Goal: Task Accomplishment & Management: Manage account settings

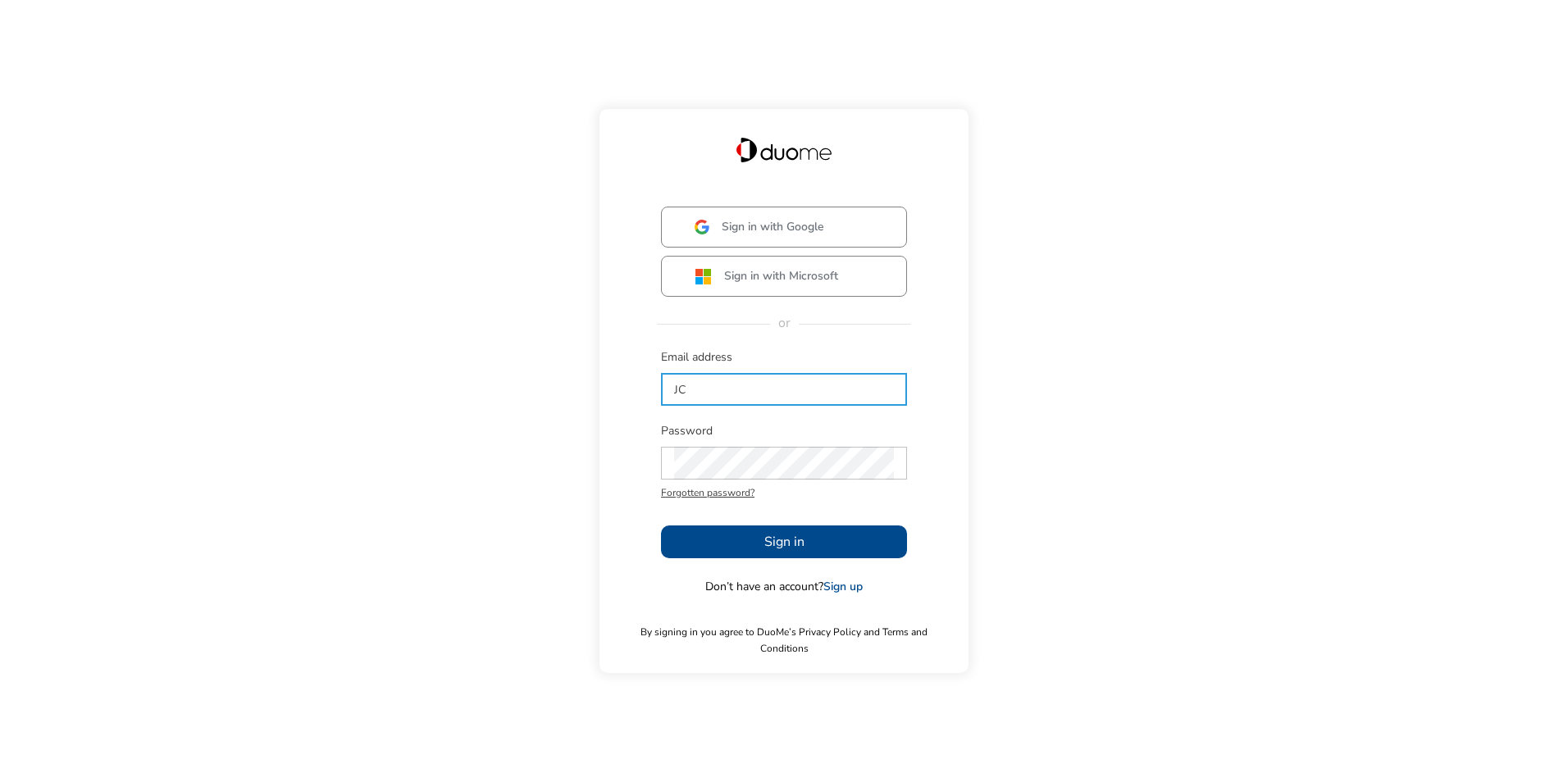
type input "J"
type input "[EMAIL_ADDRESS][PERSON_NAME][DOMAIN_NAME]"
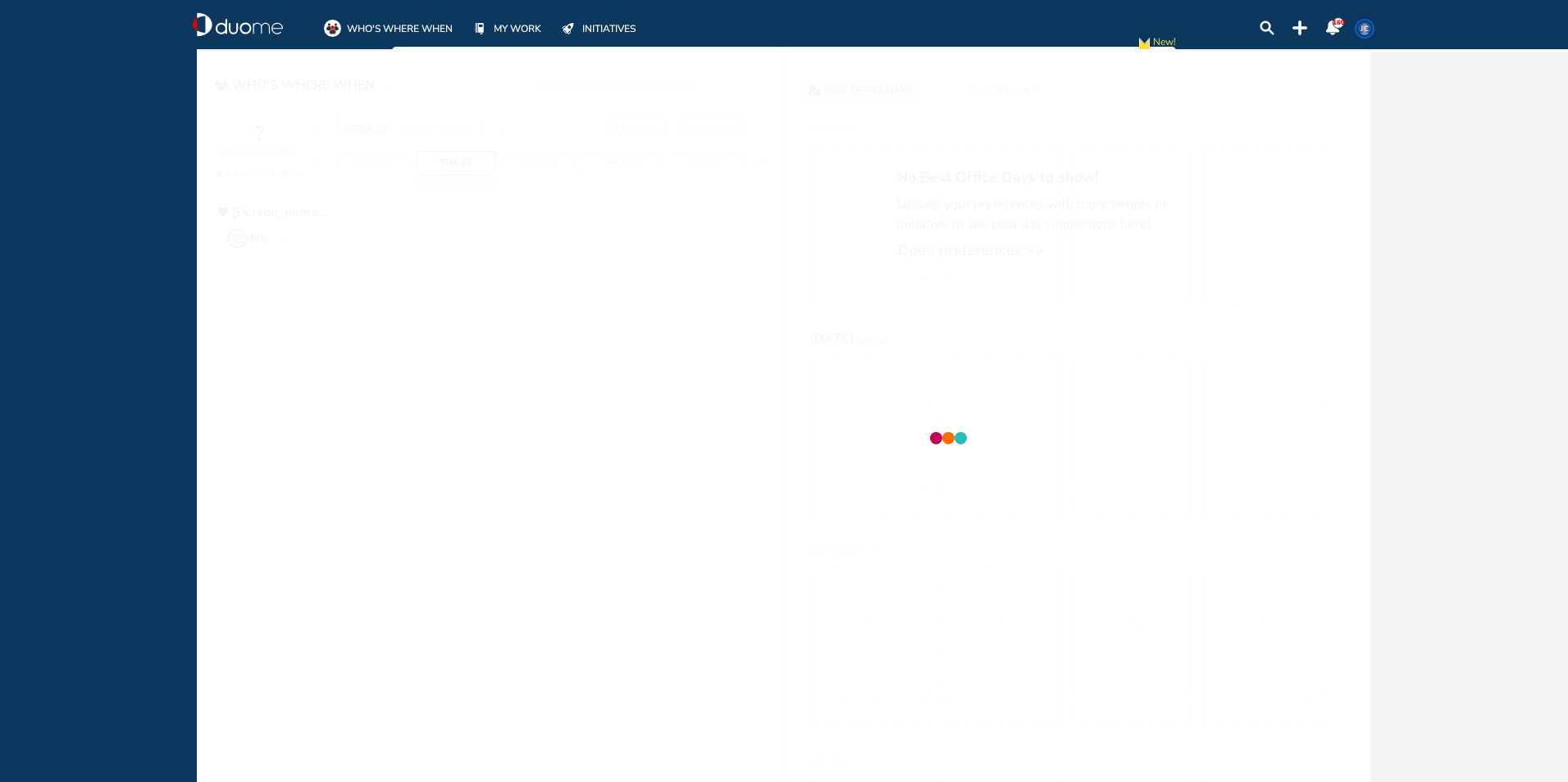
click at [704, 549] on div at bounding box center [947, 440] width 1502 height 782
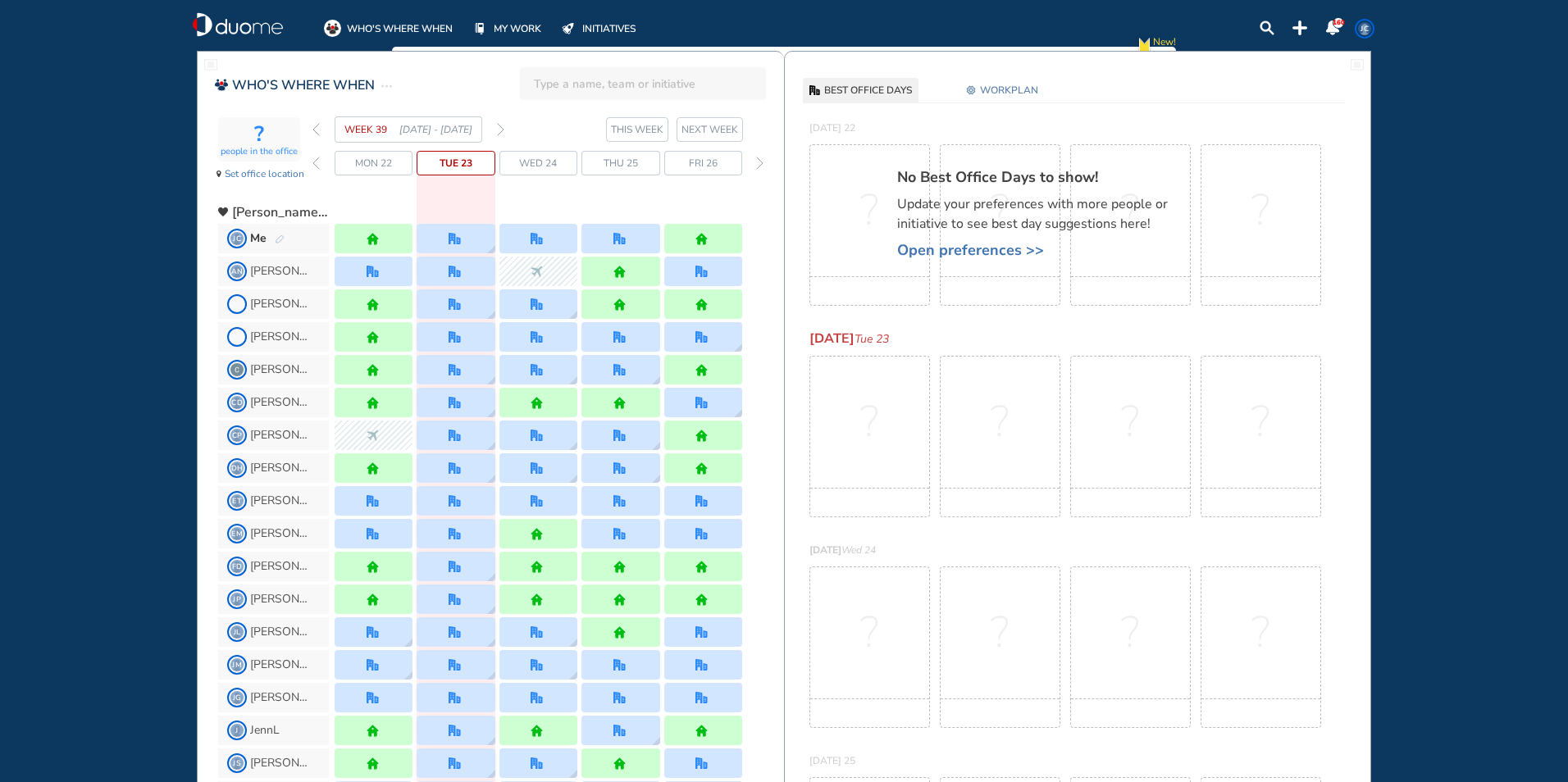
click at [964, 248] on span "Open preferences >>" at bounding box center [1040, 250] width 287 height 16
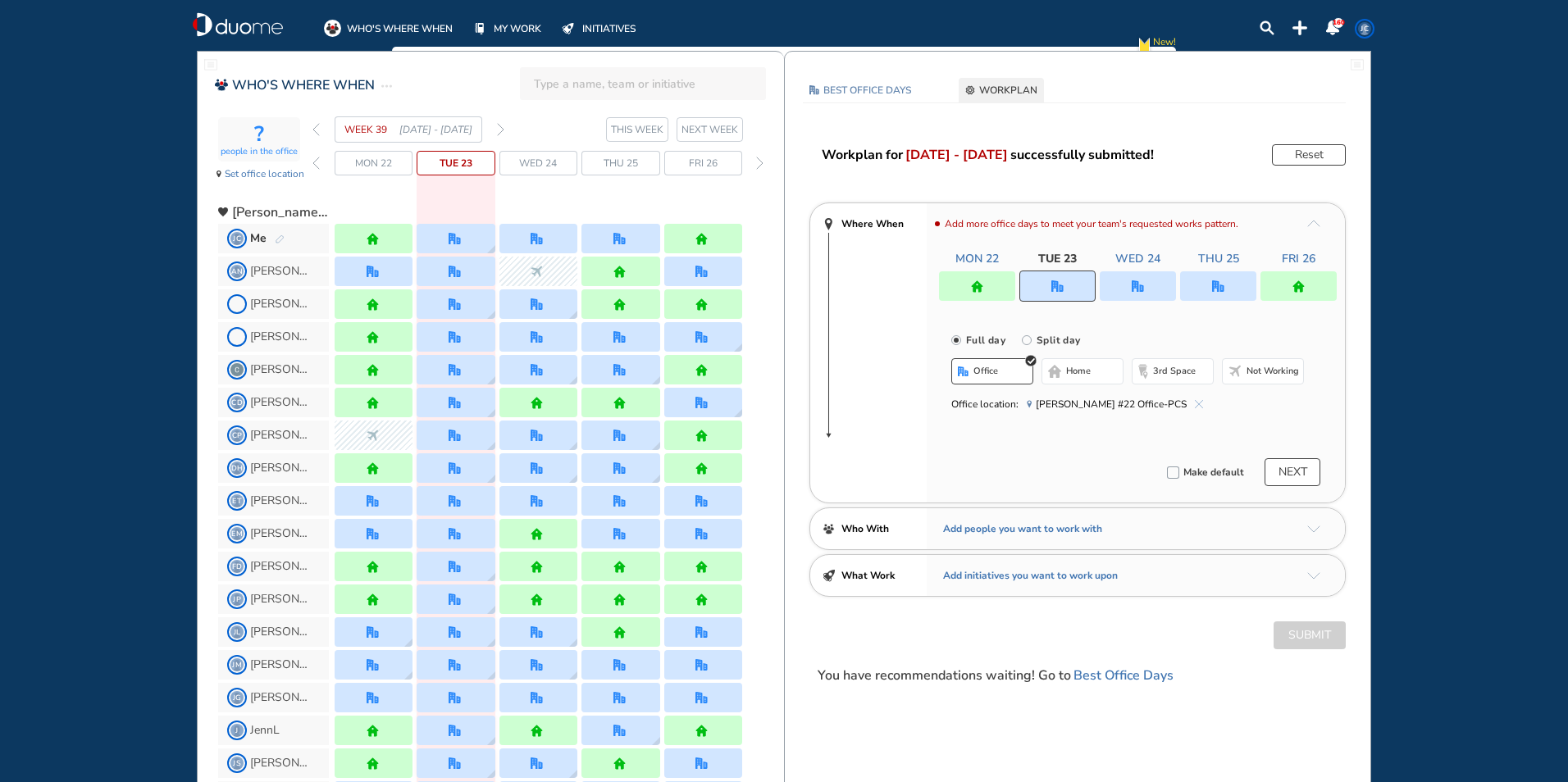
click at [1116, 285] on div at bounding box center [1138, 286] width 77 height 30
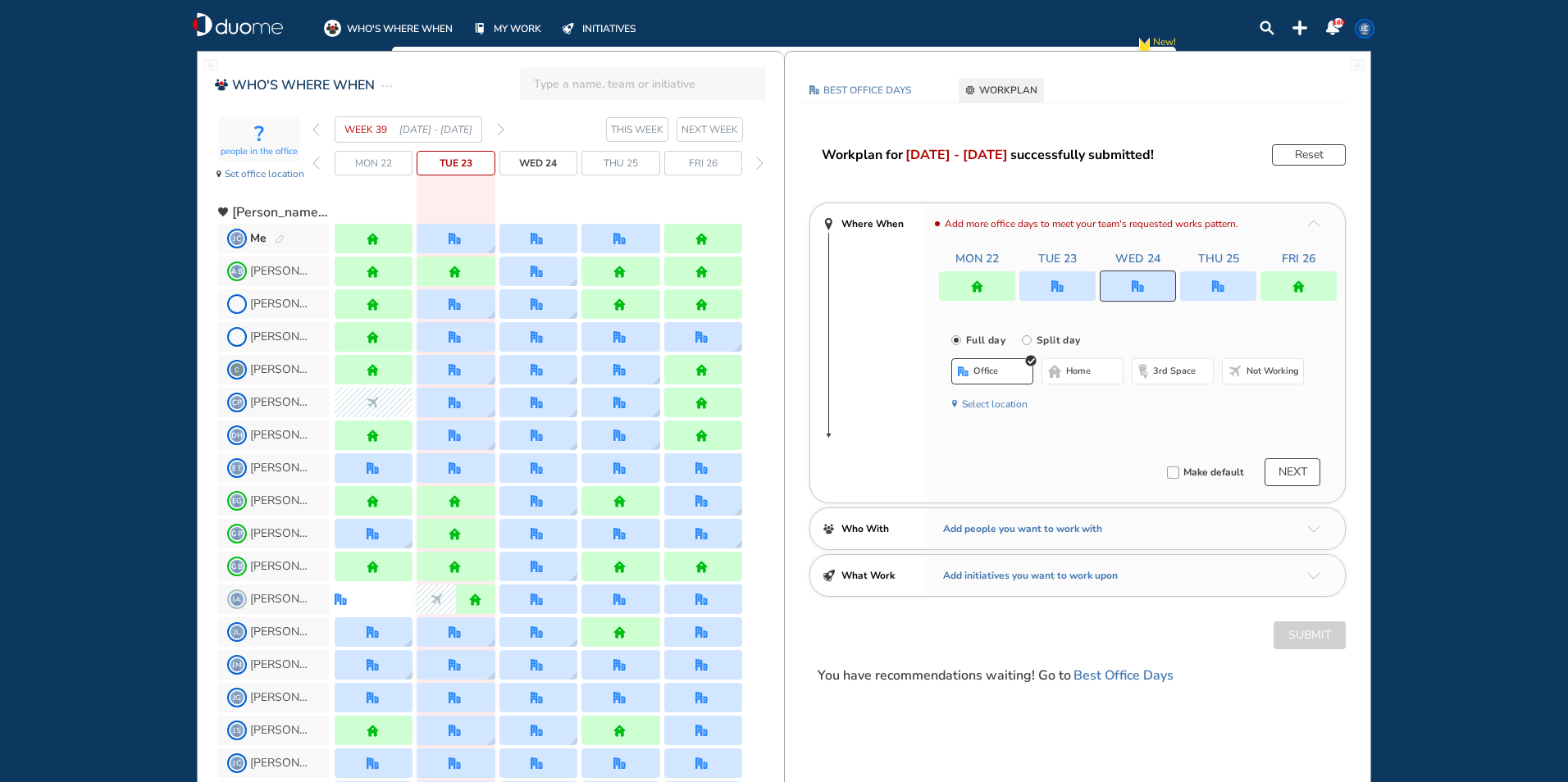
click at [1084, 358] on button "home" at bounding box center [1082, 371] width 82 height 26
click at [1299, 282] on img "home" at bounding box center [1299, 287] width 13 height 13
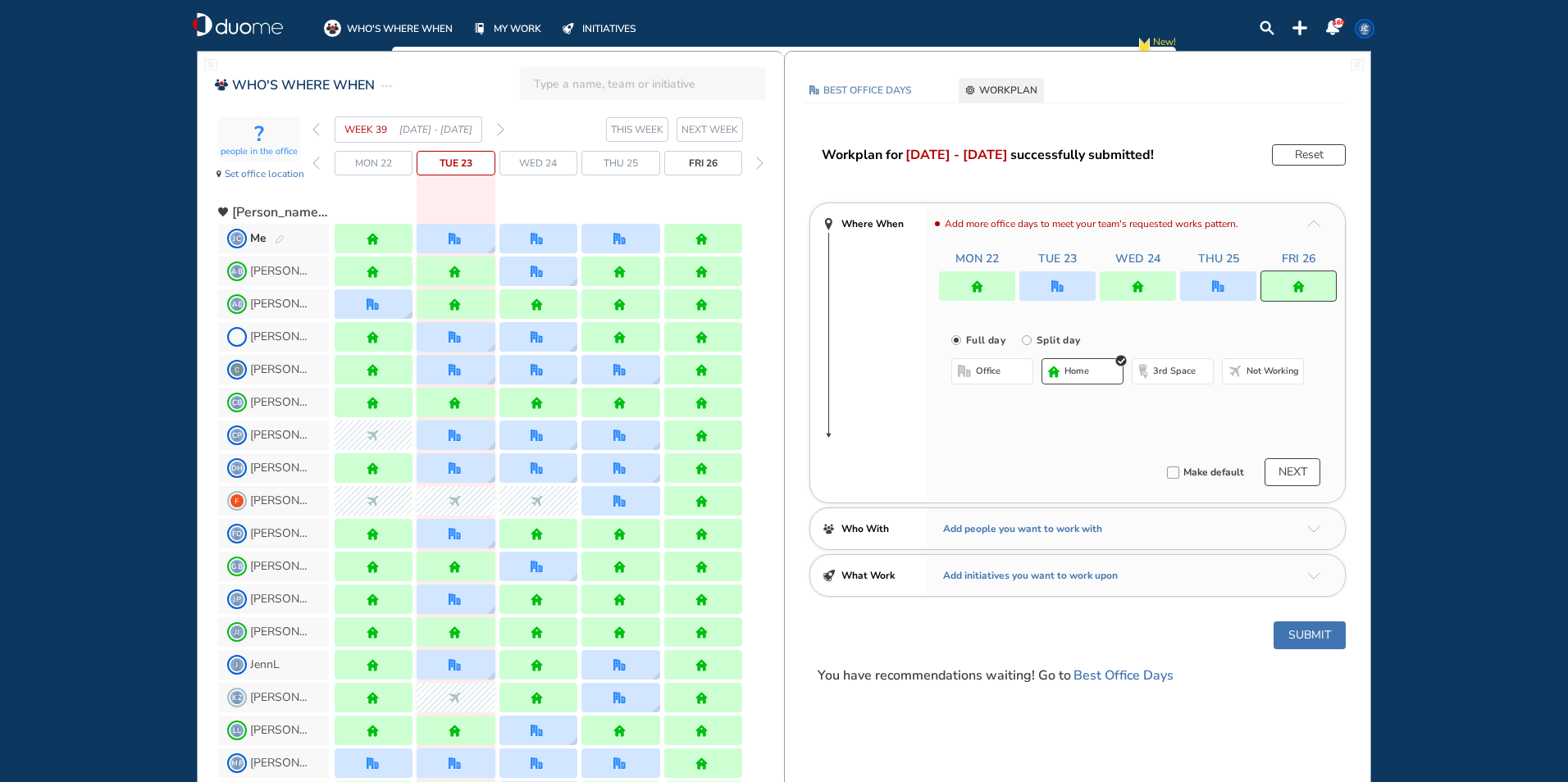
click at [993, 367] on span "office" at bounding box center [988, 372] width 24 height 14
click at [1316, 639] on button "Submit" at bounding box center [1310, 635] width 72 height 28
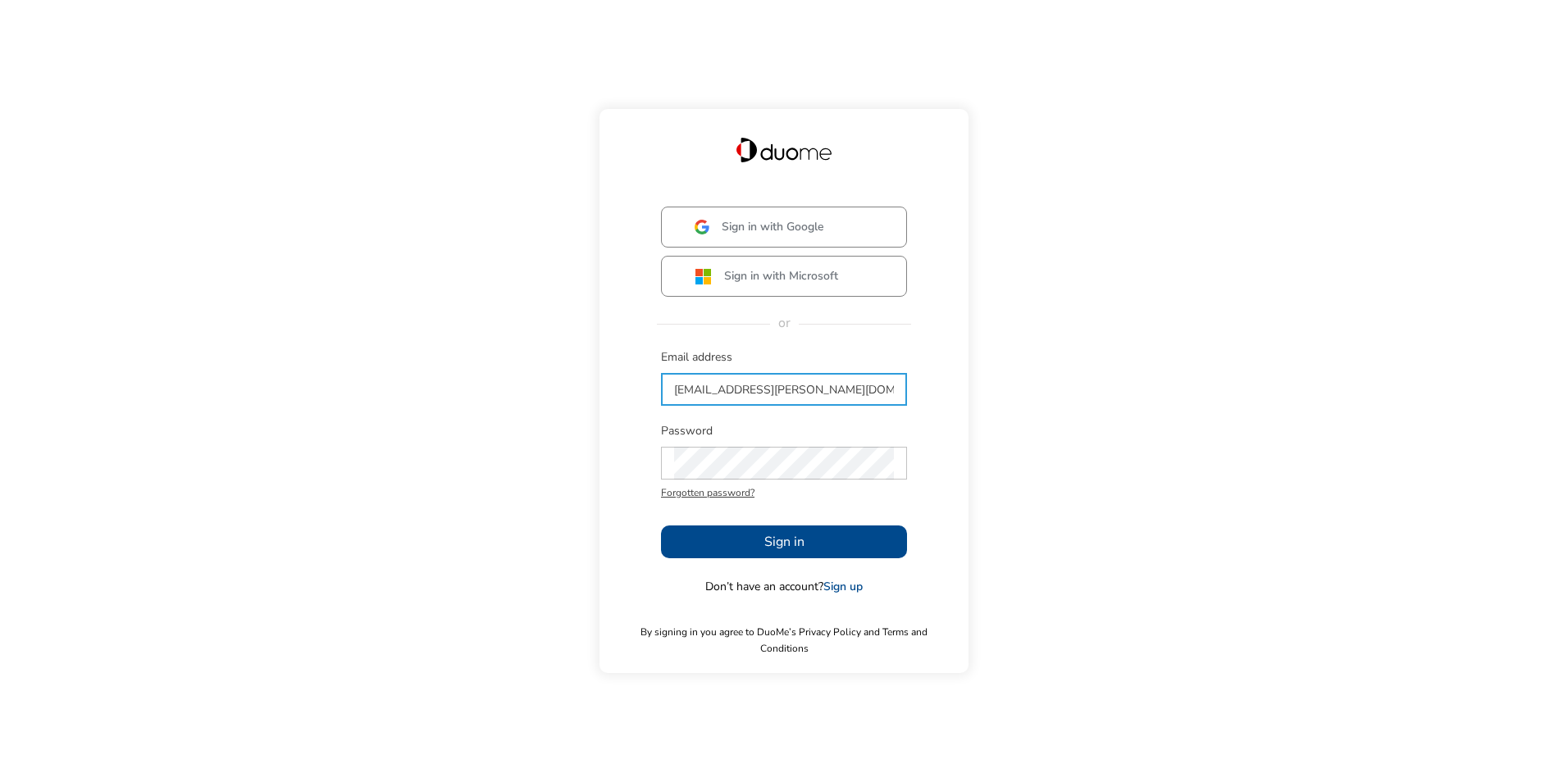
type input "[EMAIL_ADDRESS][PERSON_NAME][DOMAIN_NAME]"
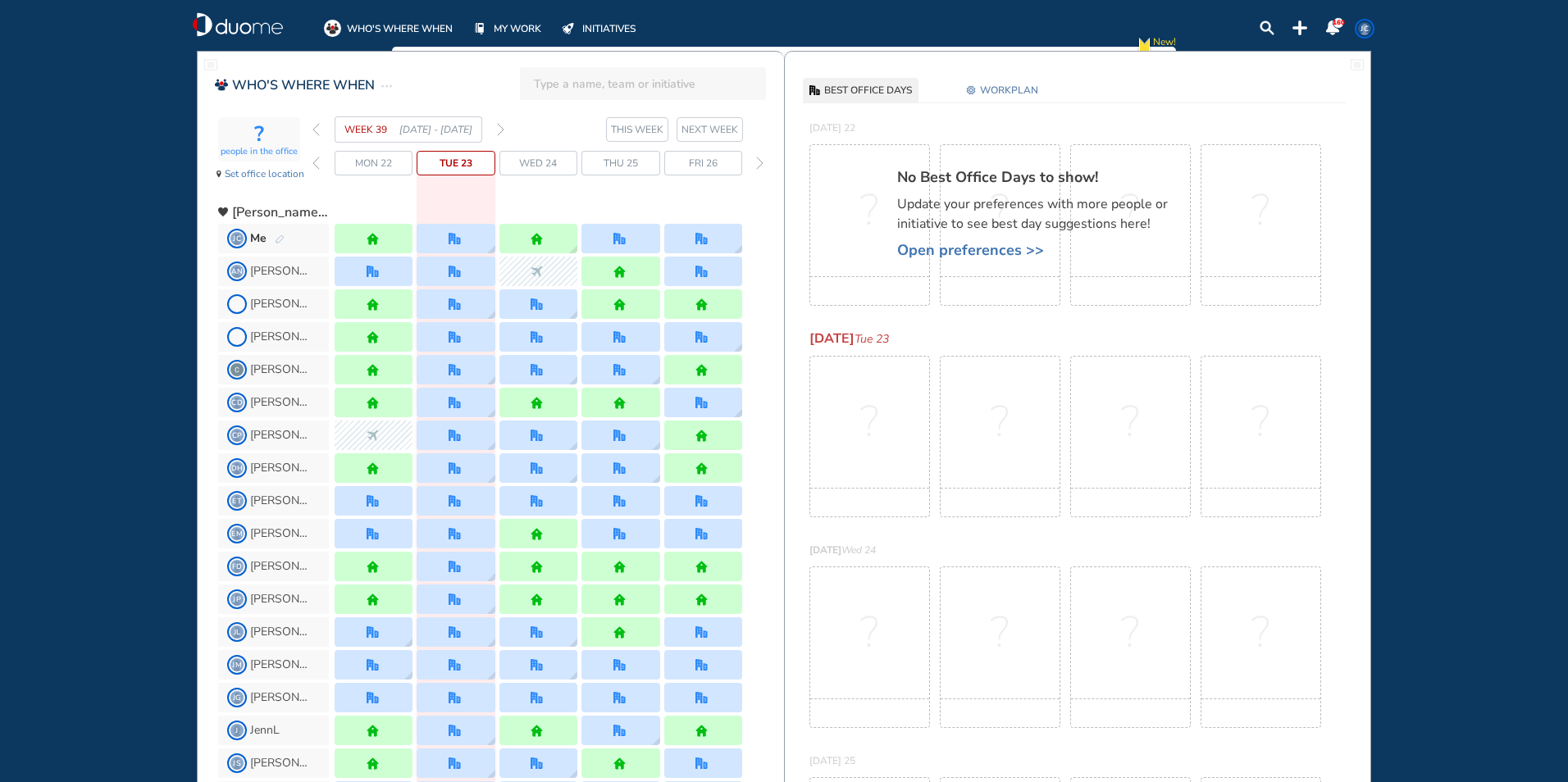
click at [981, 245] on span "Open preferences >>" at bounding box center [1040, 250] width 287 height 16
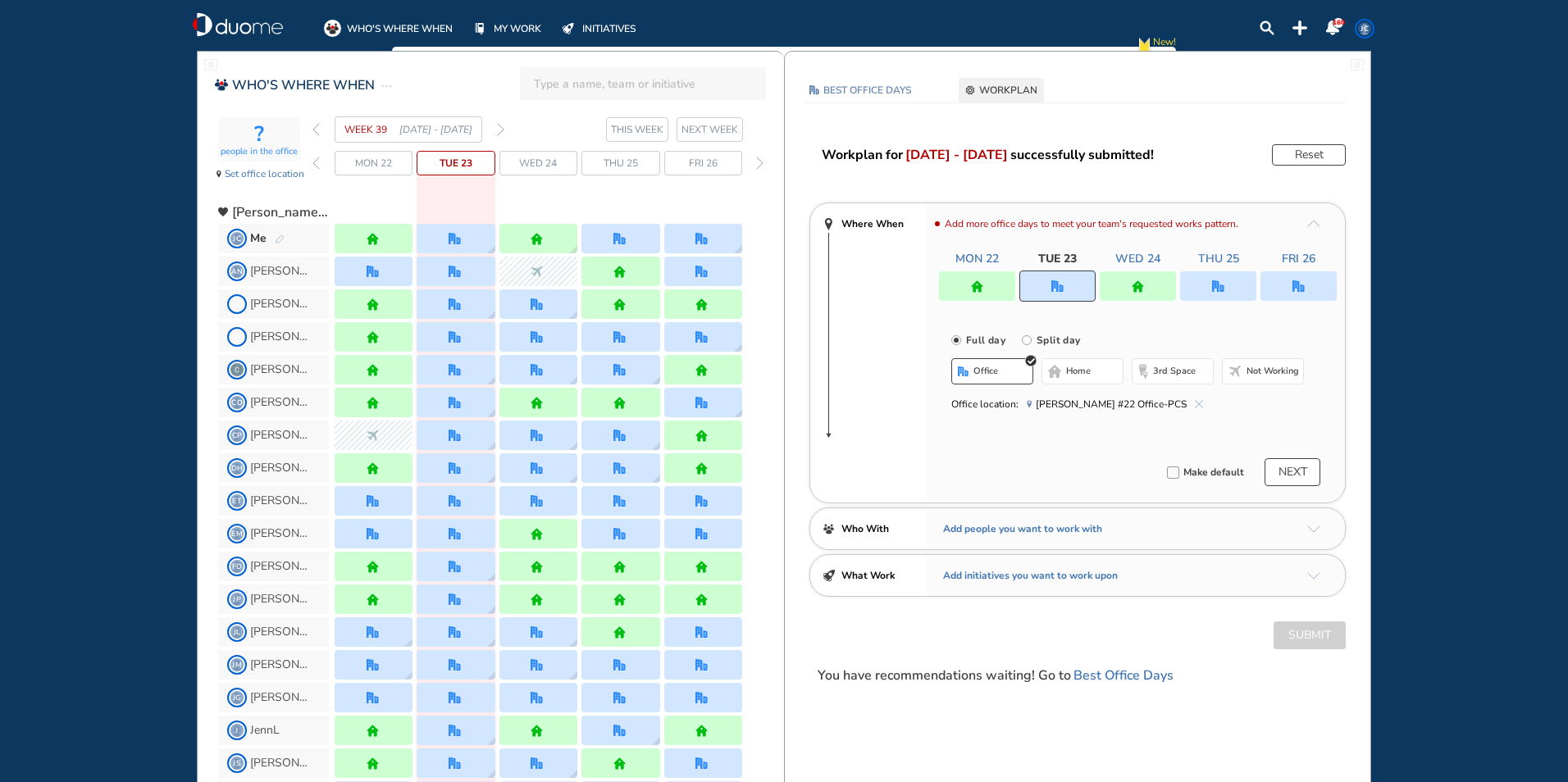
click at [1143, 284] on img "home" at bounding box center [1138, 287] width 13 height 13
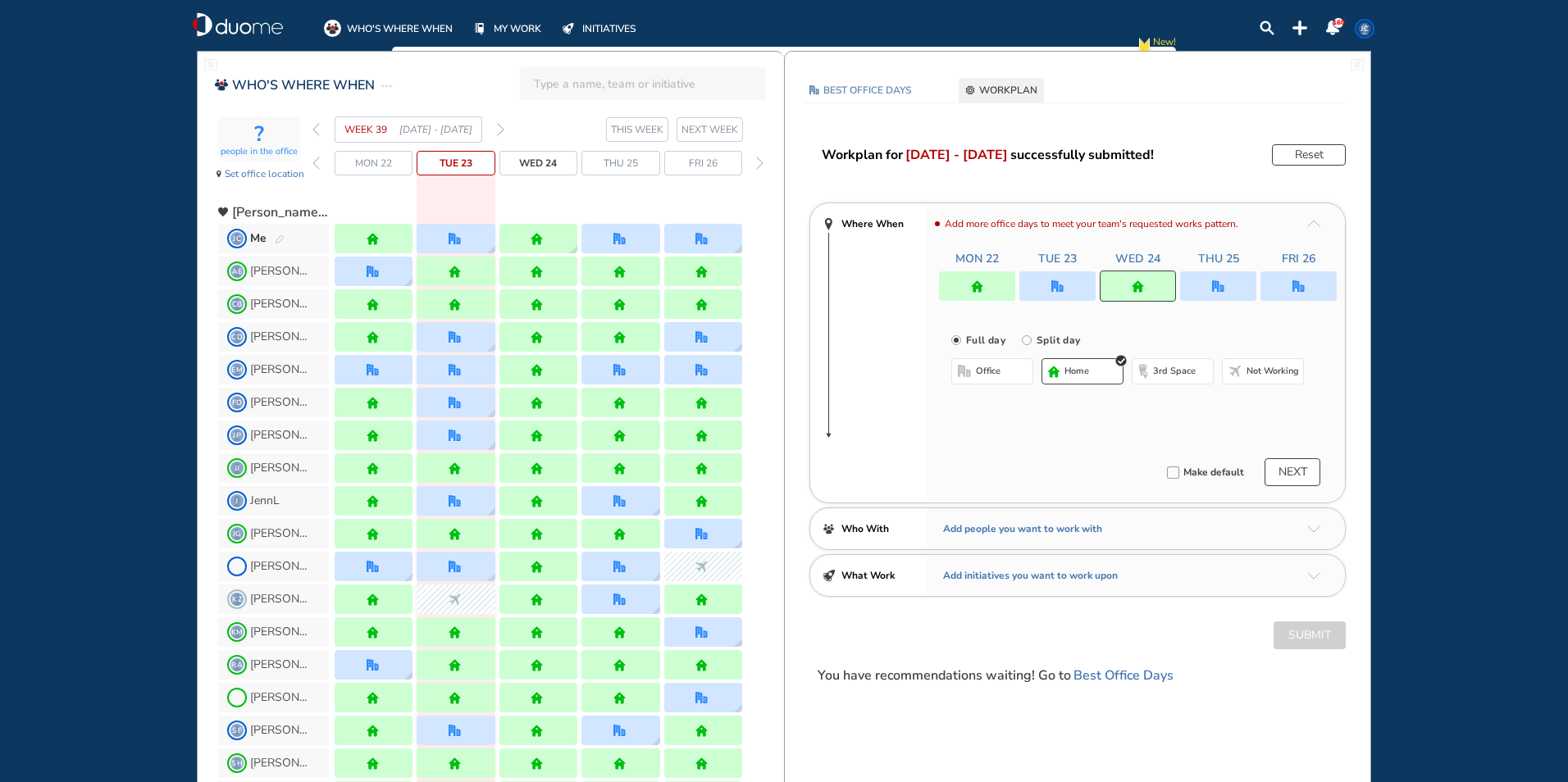
drag, startPoint x: 985, startPoint y: 370, endPoint x: 1190, endPoint y: 347, distance: 206.3
click at [987, 368] on span "office" at bounding box center [988, 372] width 24 height 14
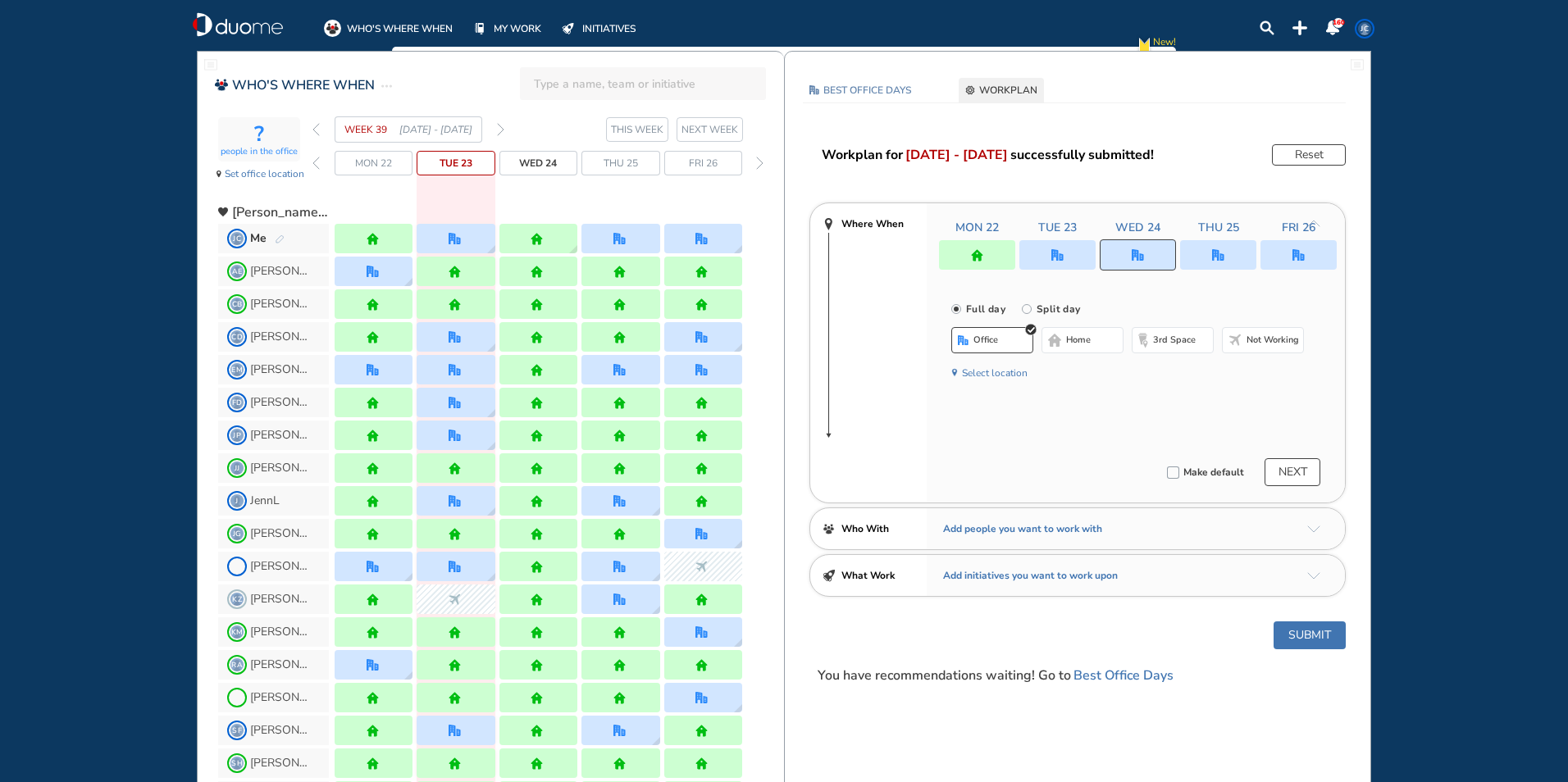
drag, startPoint x: 1296, startPoint y: 257, endPoint x: 1035, endPoint y: 340, distance: 273.9
click at [1296, 257] on img "office" at bounding box center [1299, 255] width 13 height 13
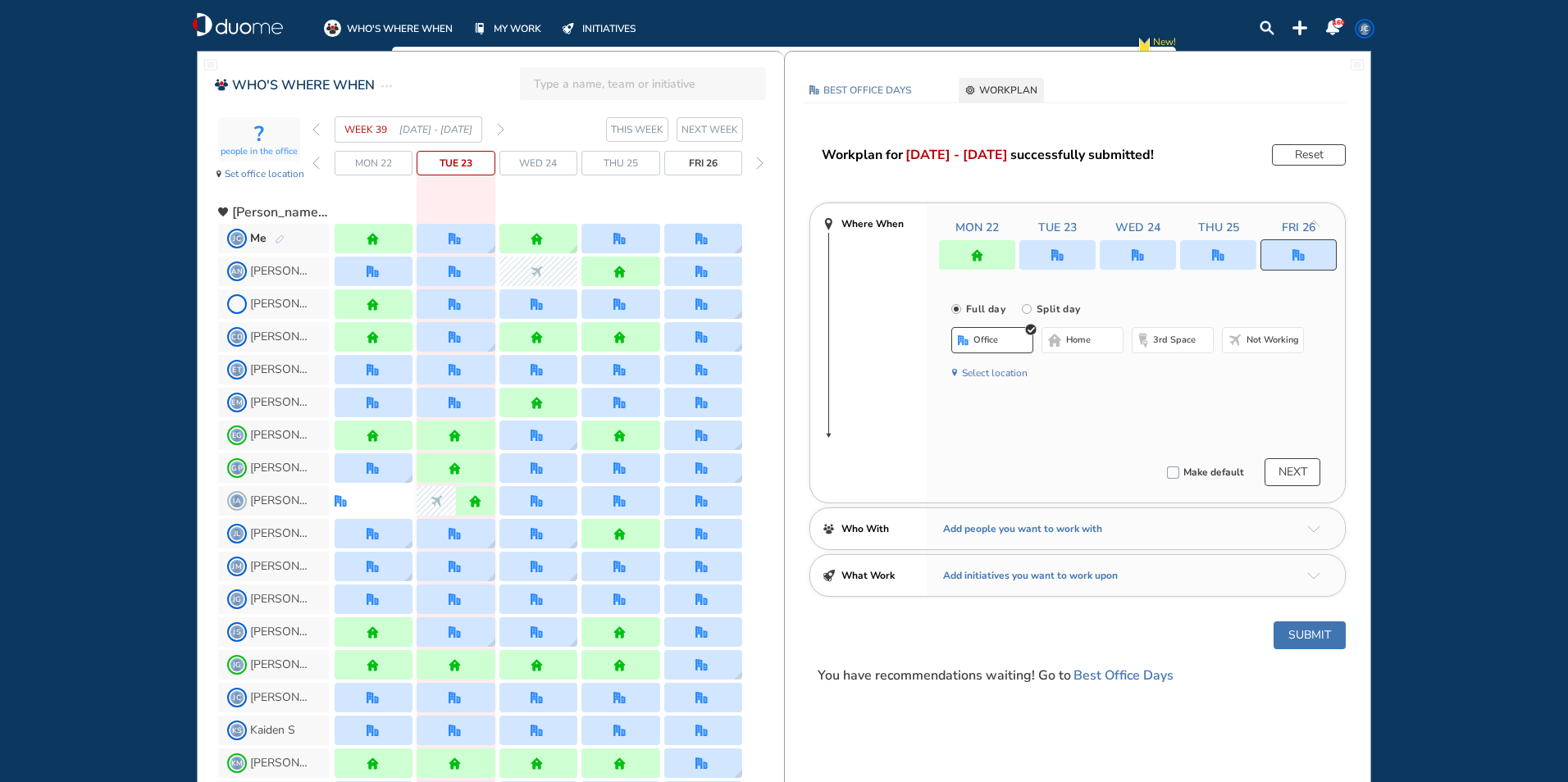
click at [1086, 335] on span "home" at bounding box center [1078, 340] width 24 height 14
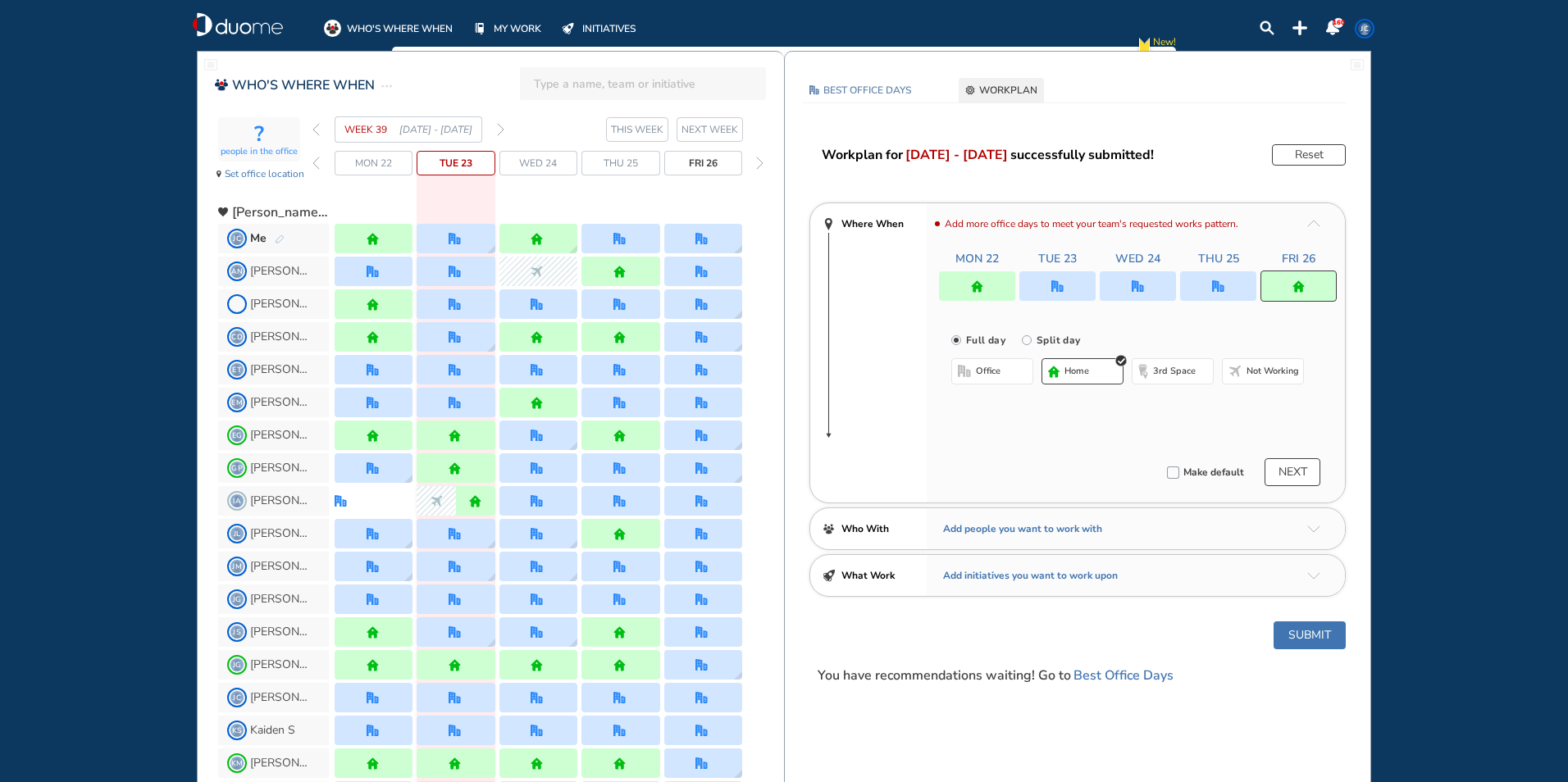
click at [1296, 632] on button "Submit" at bounding box center [1310, 635] width 72 height 28
